Goal: Navigation & Orientation: Find specific page/section

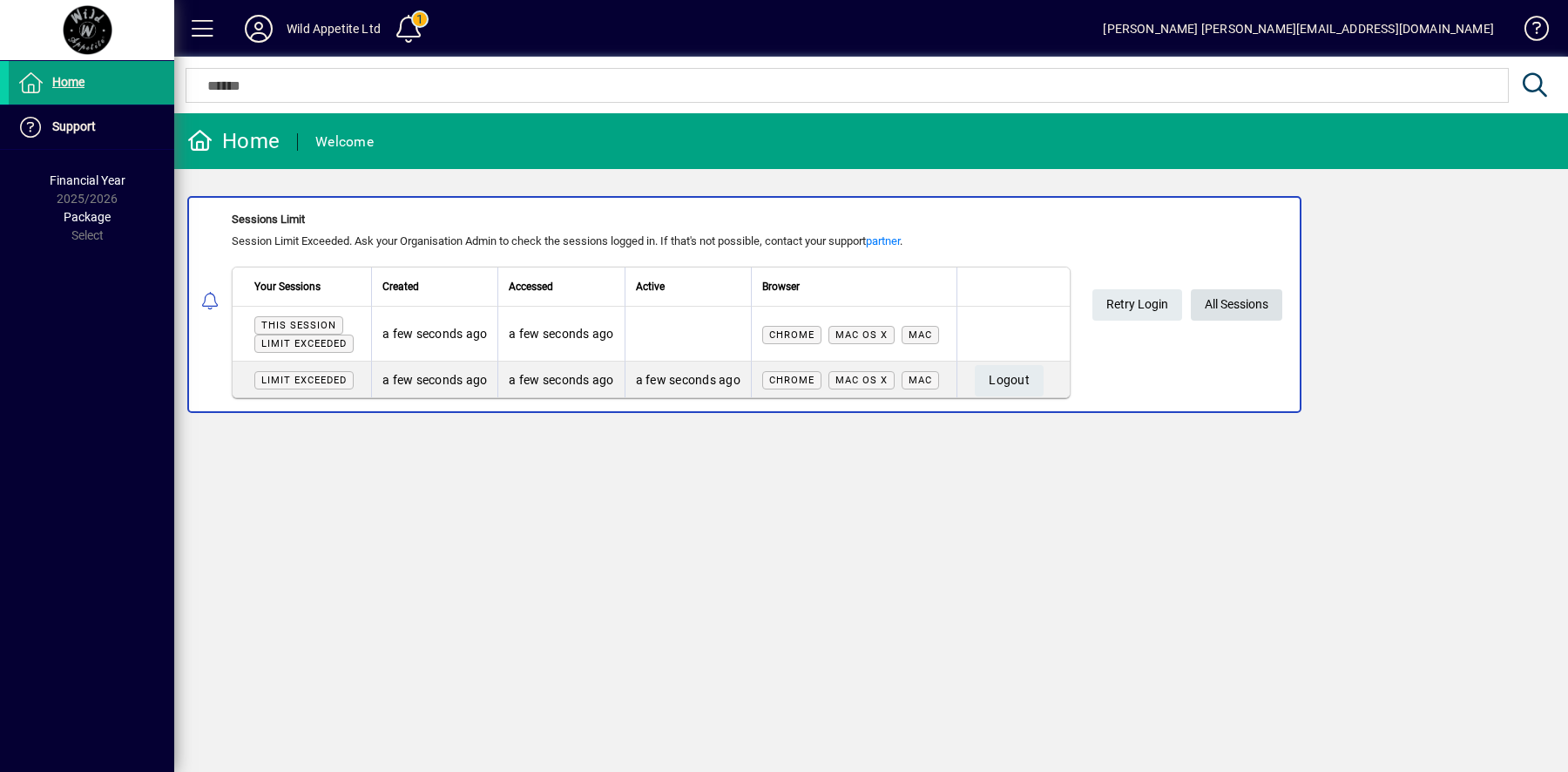
click at [1241, 304] on span "All Sessions" at bounding box center [1237, 304] width 64 height 29
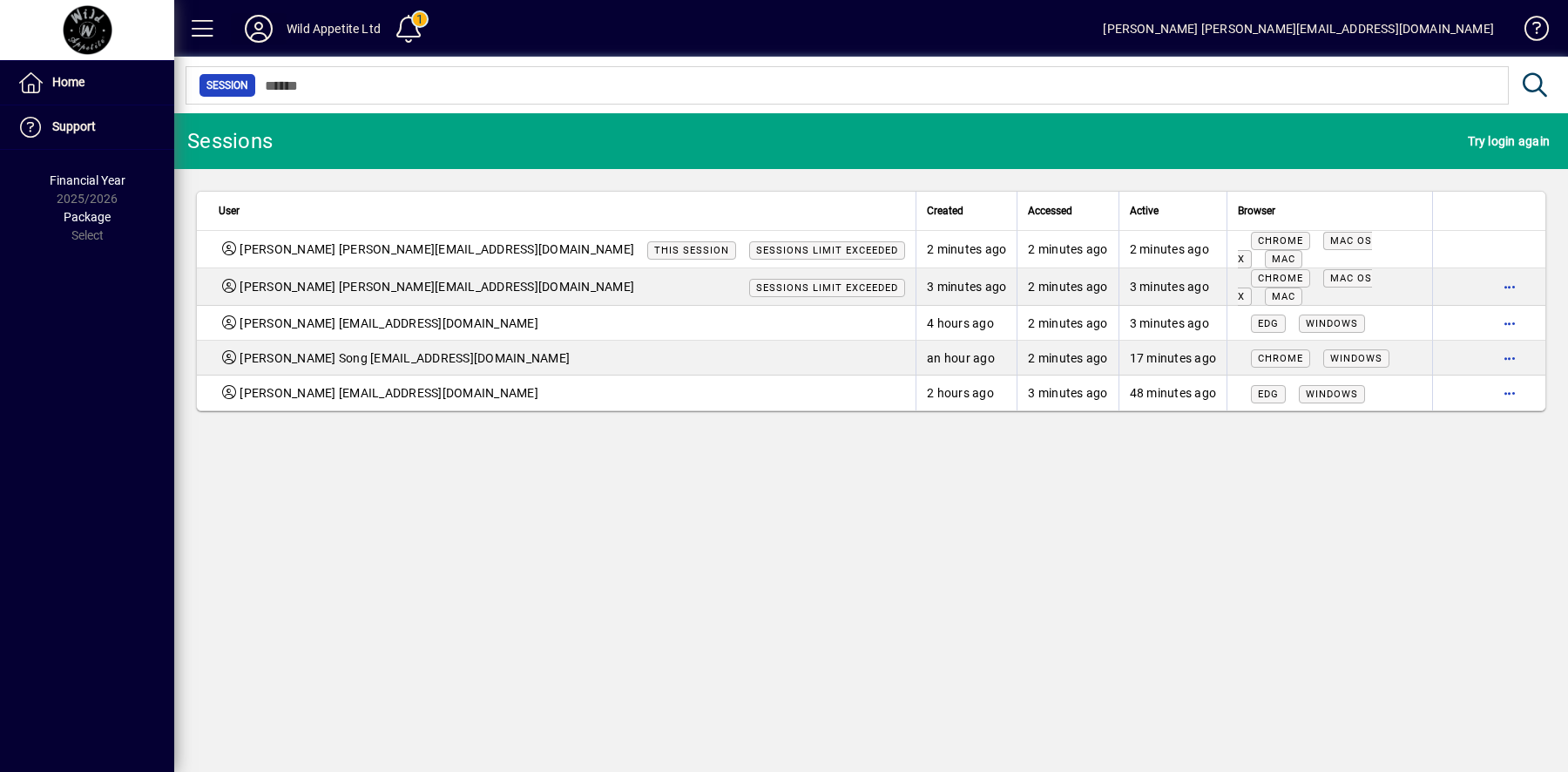
click at [264, 38] on icon at bounding box center [258, 29] width 35 height 28
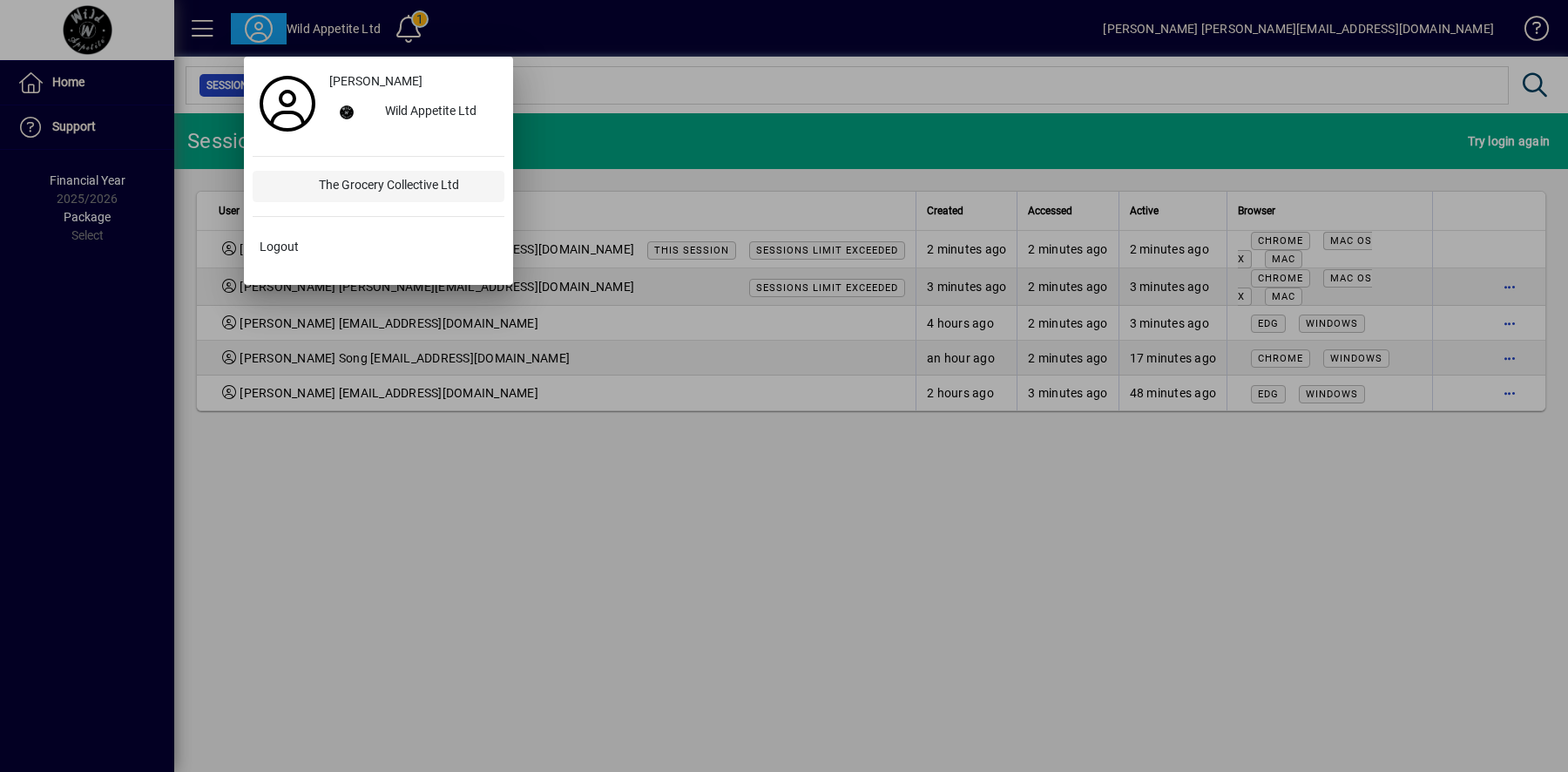
click at [329, 188] on div "The Grocery Collective Ltd" at bounding box center [404, 186] width 199 height 31
